Goal: Task Accomplishment & Management: Manage account settings

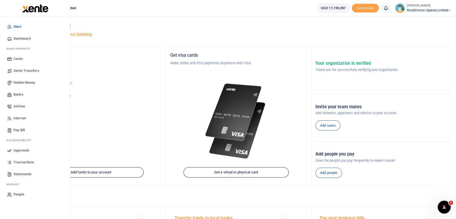
click at [22, 38] on span "Dashboard" at bounding box center [21, 38] width 17 height 5
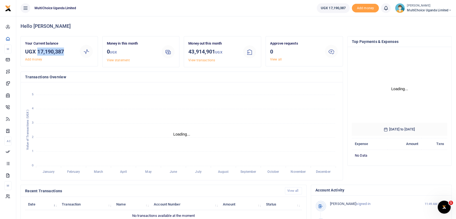
drag, startPoint x: 39, startPoint y: 52, endPoint x: 65, endPoint y: 50, distance: 26.2
click at [65, 50] on h3 "UGX 17,190,387" at bounding box center [50, 51] width 50 height 8
copy h3 "17,190,387"
click at [408, 5] on small "[PERSON_NAME]" at bounding box center [429, 6] width 45 height 5
click at [419, 21] on link "Switch accounts" at bounding box center [426, 20] width 47 height 8
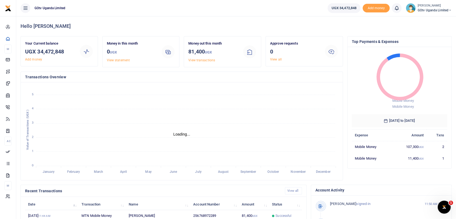
scroll to position [5, 5]
